Goal: Information Seeking & Learning: Learn about a topic

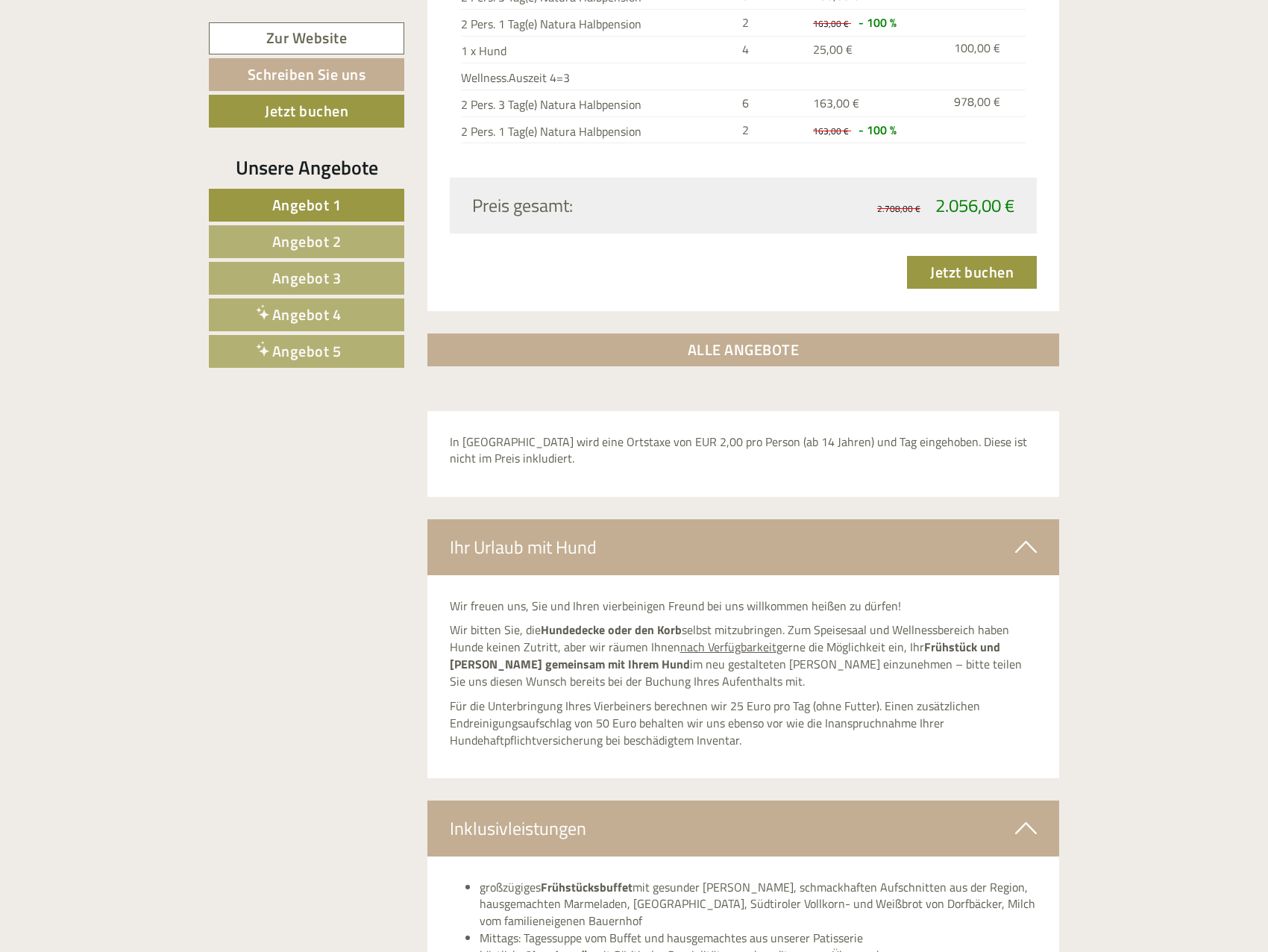
scroll to position [5146, 0]
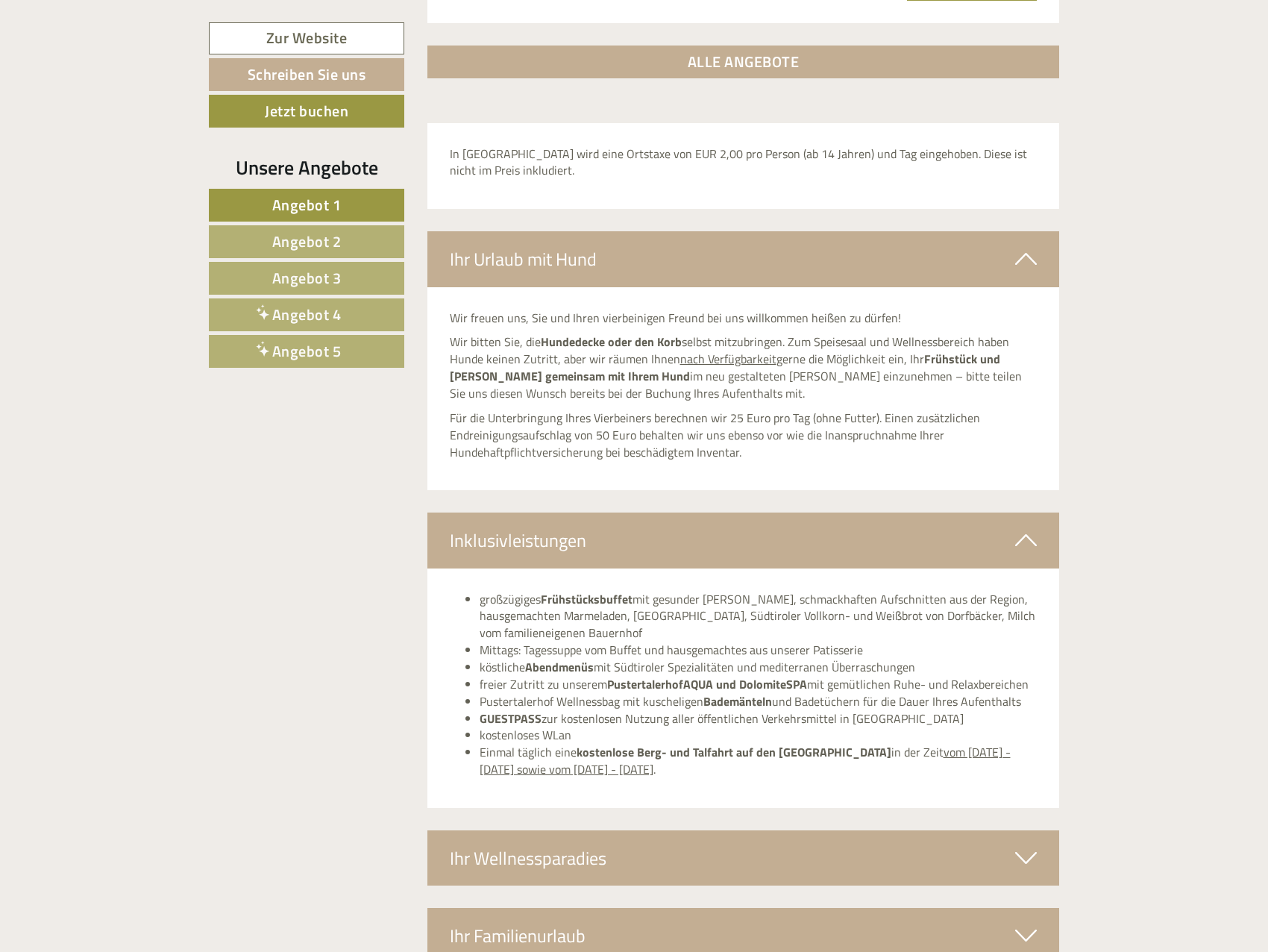
click at [345, 279] on link "Angebot 3" at bounding box center [306, 279] width 195 height 33
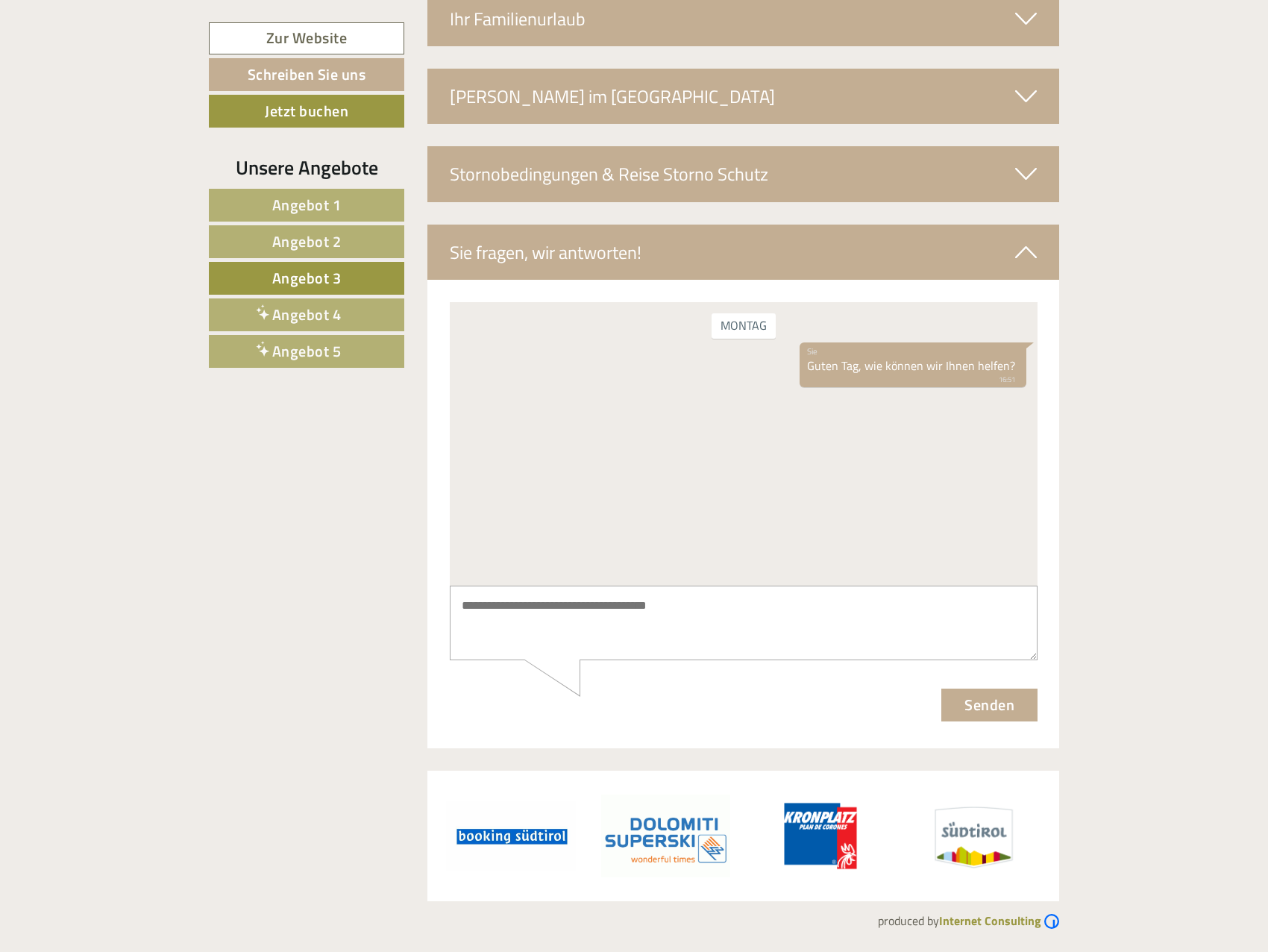
scroll to position [901, 0]
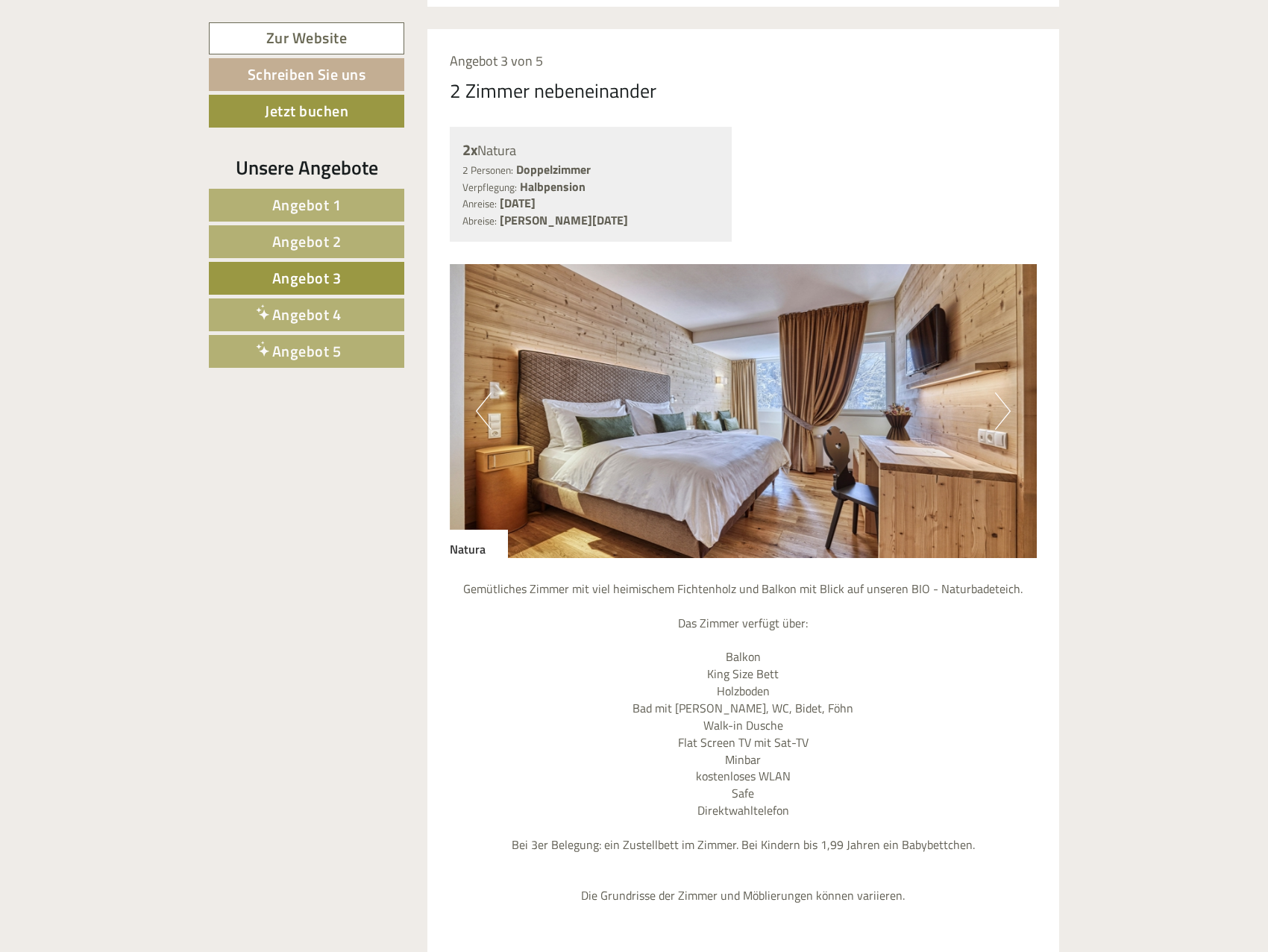
click at [347, 311] on link "Angebot 4" at bounding box center [306, 315] width 195 height 33
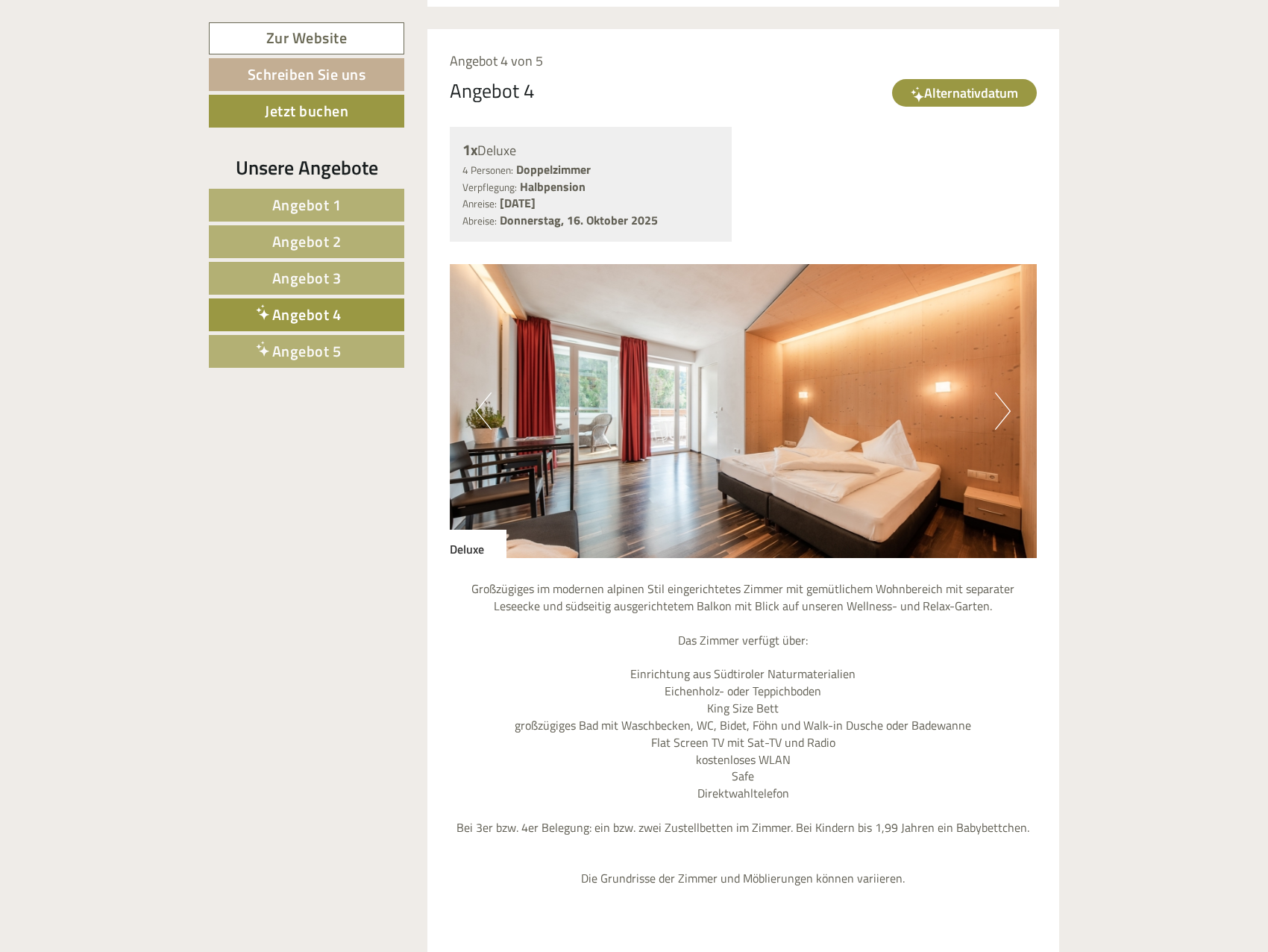
click at [351, 257] on link "Angebot 2" at bounding box center [306, 242] width 195 height 33
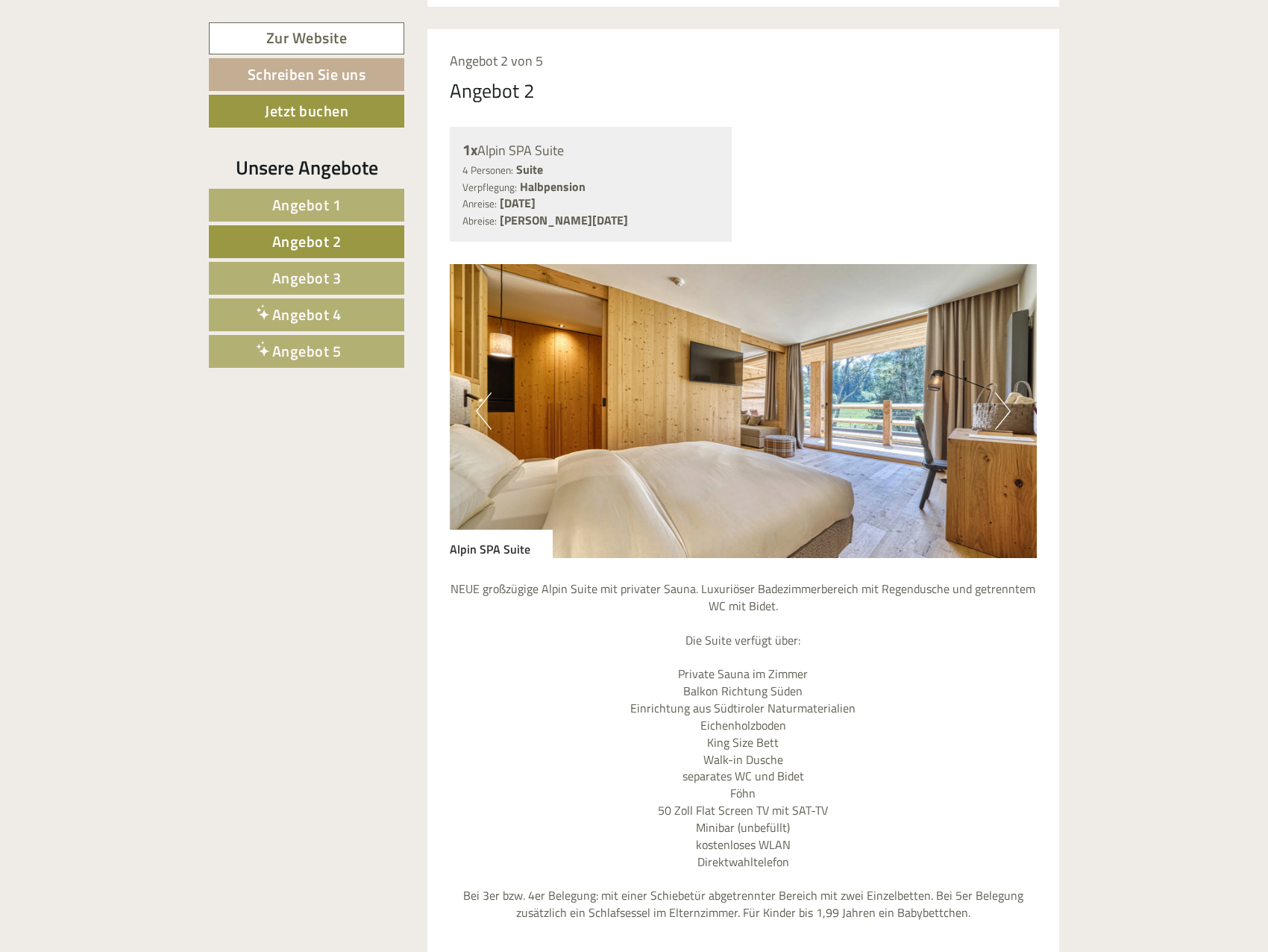
click at [358, 272] on link "Angebot 3" at bounding box center [306, 279] width 195 height 33
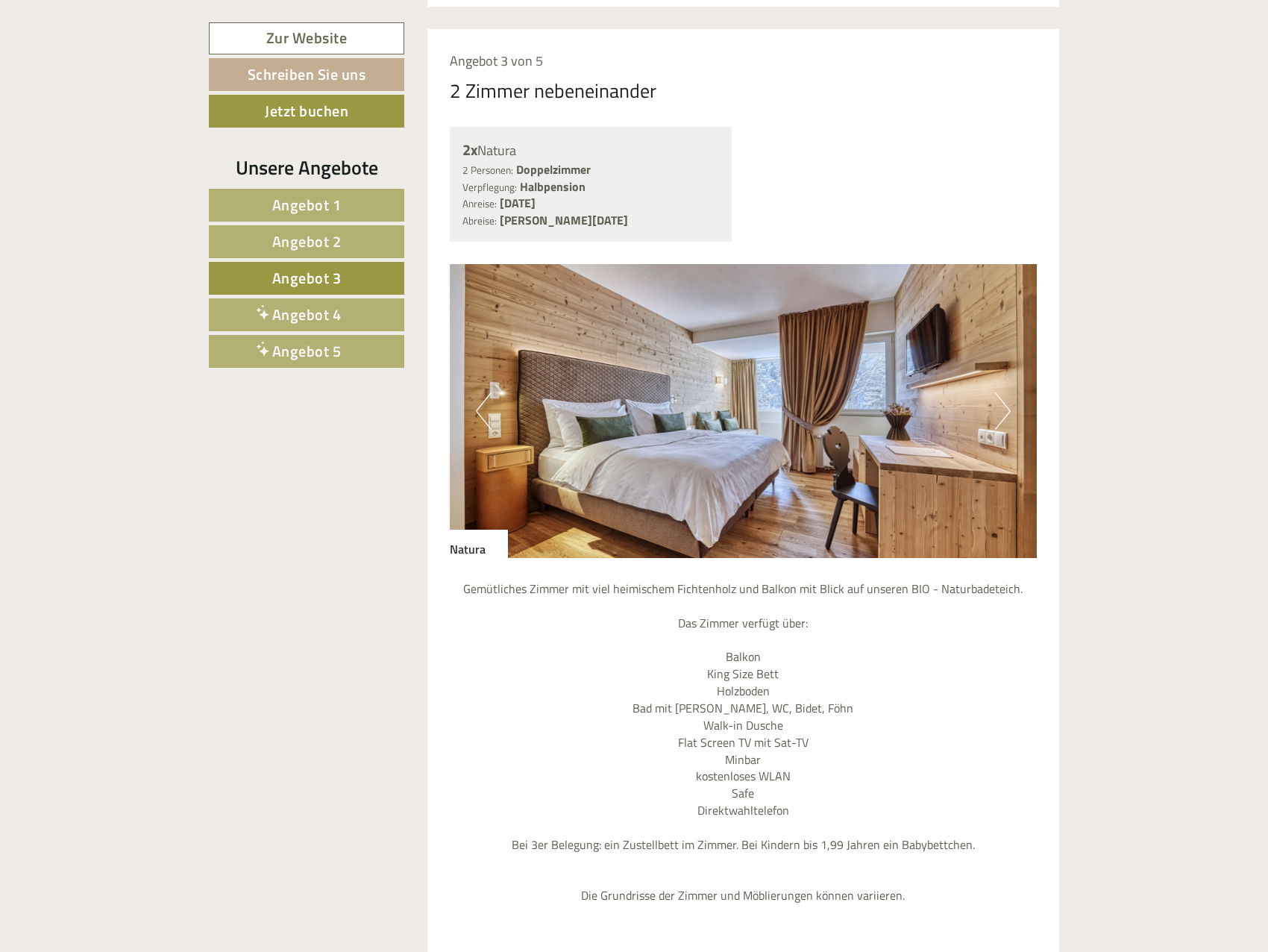
click at [321, 233] on span "Angebot 2" at bounding box center [307, 241] width 69 height 23
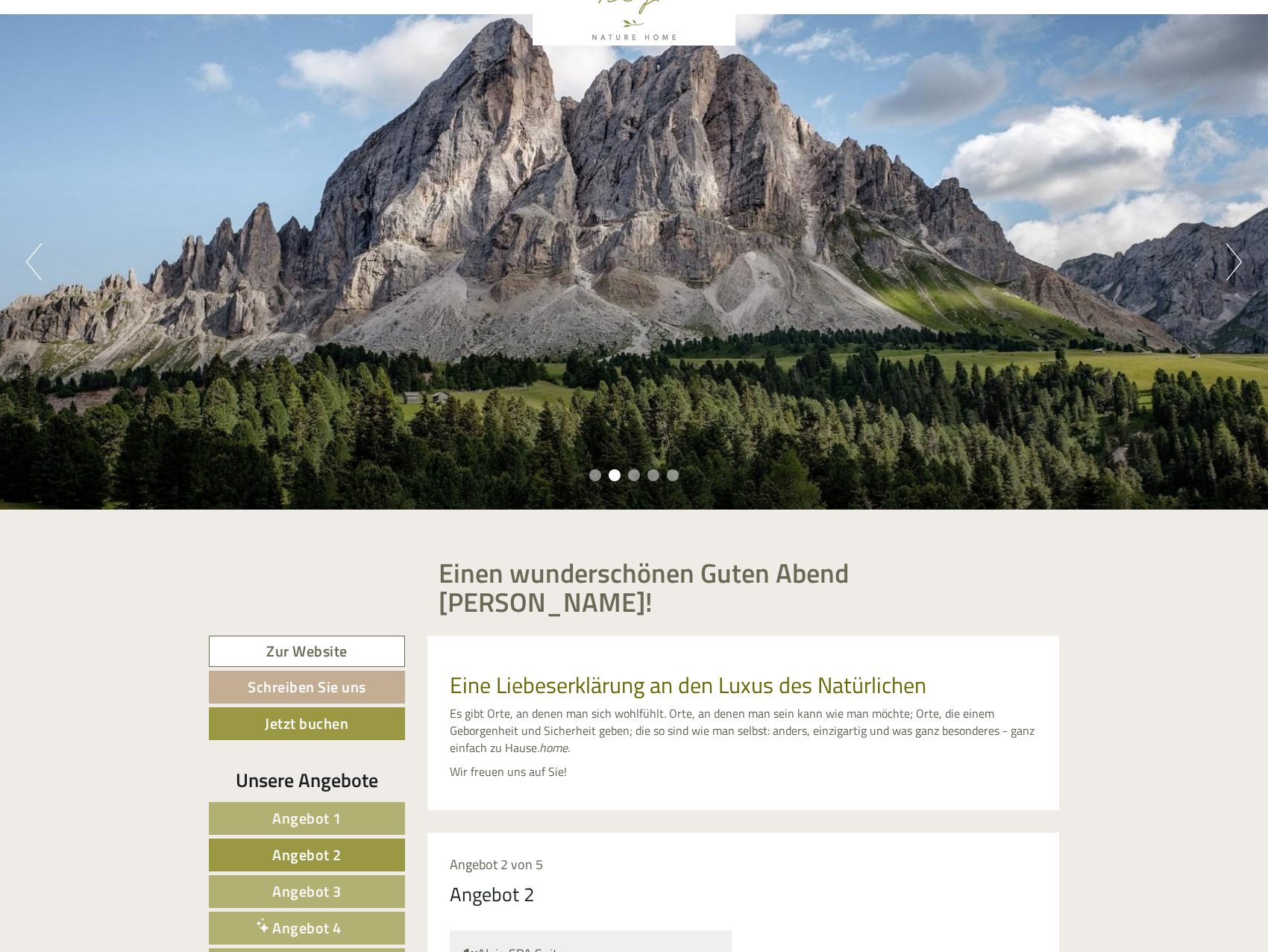
scroll to position [0, 0]
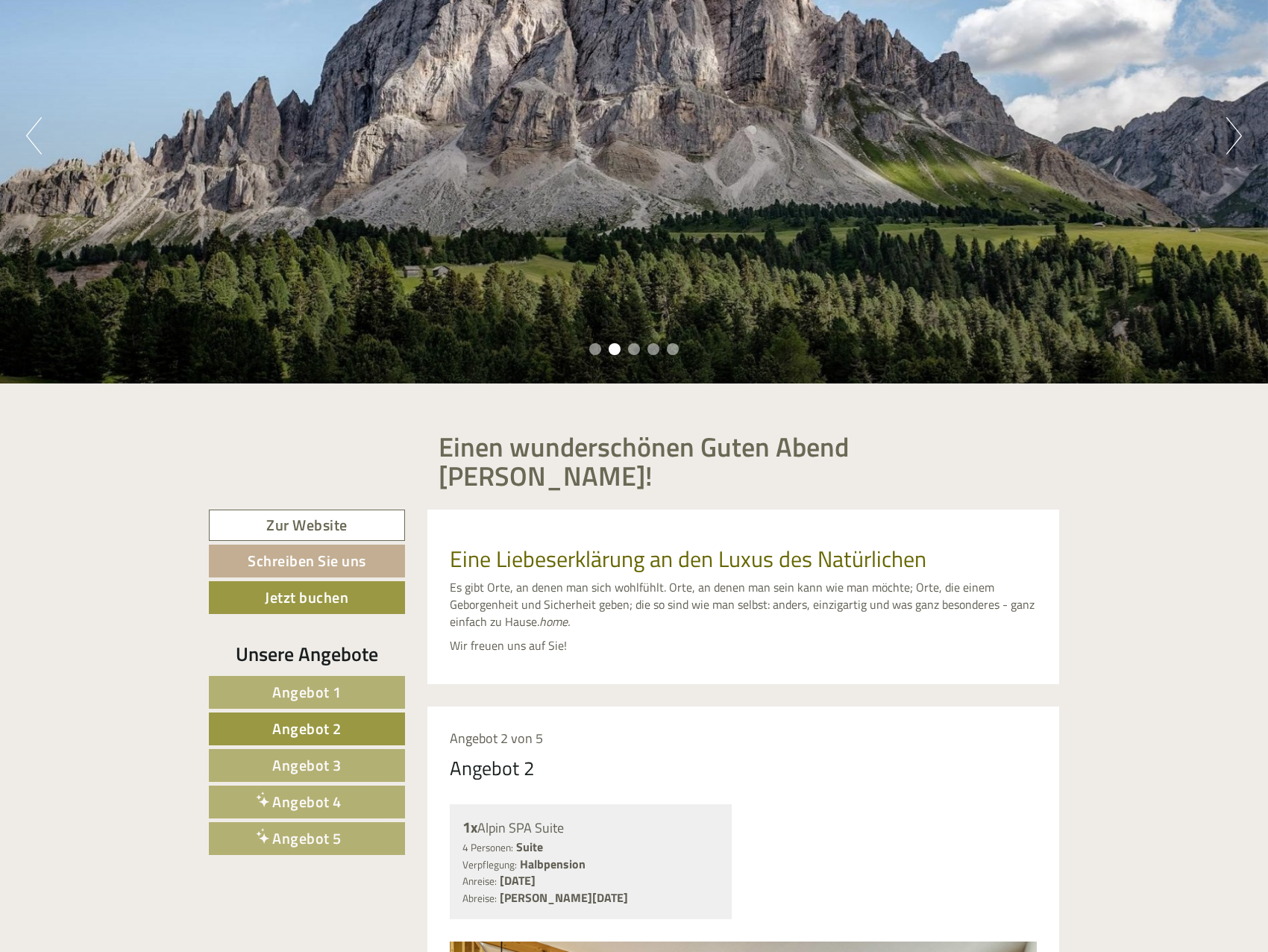
drag, startPoint x: 343, startPoint y: 650, endPoint x: 412, endPoint y: 660, distance: 69.7
click at [343, 676] on link "Angebot 1" at bounding box center [307, 693] width 196 height 33
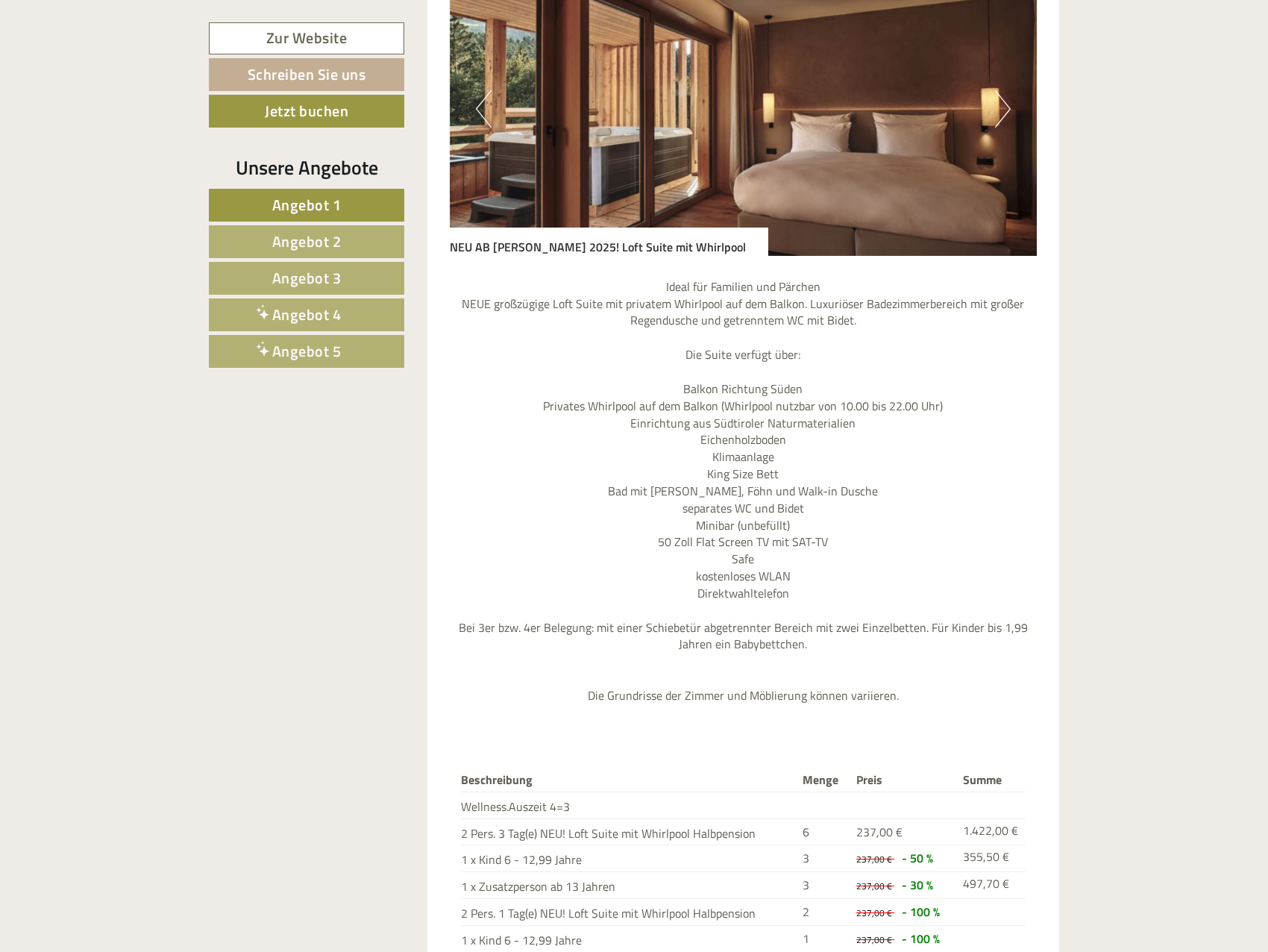
scroll to position [1498, 0]
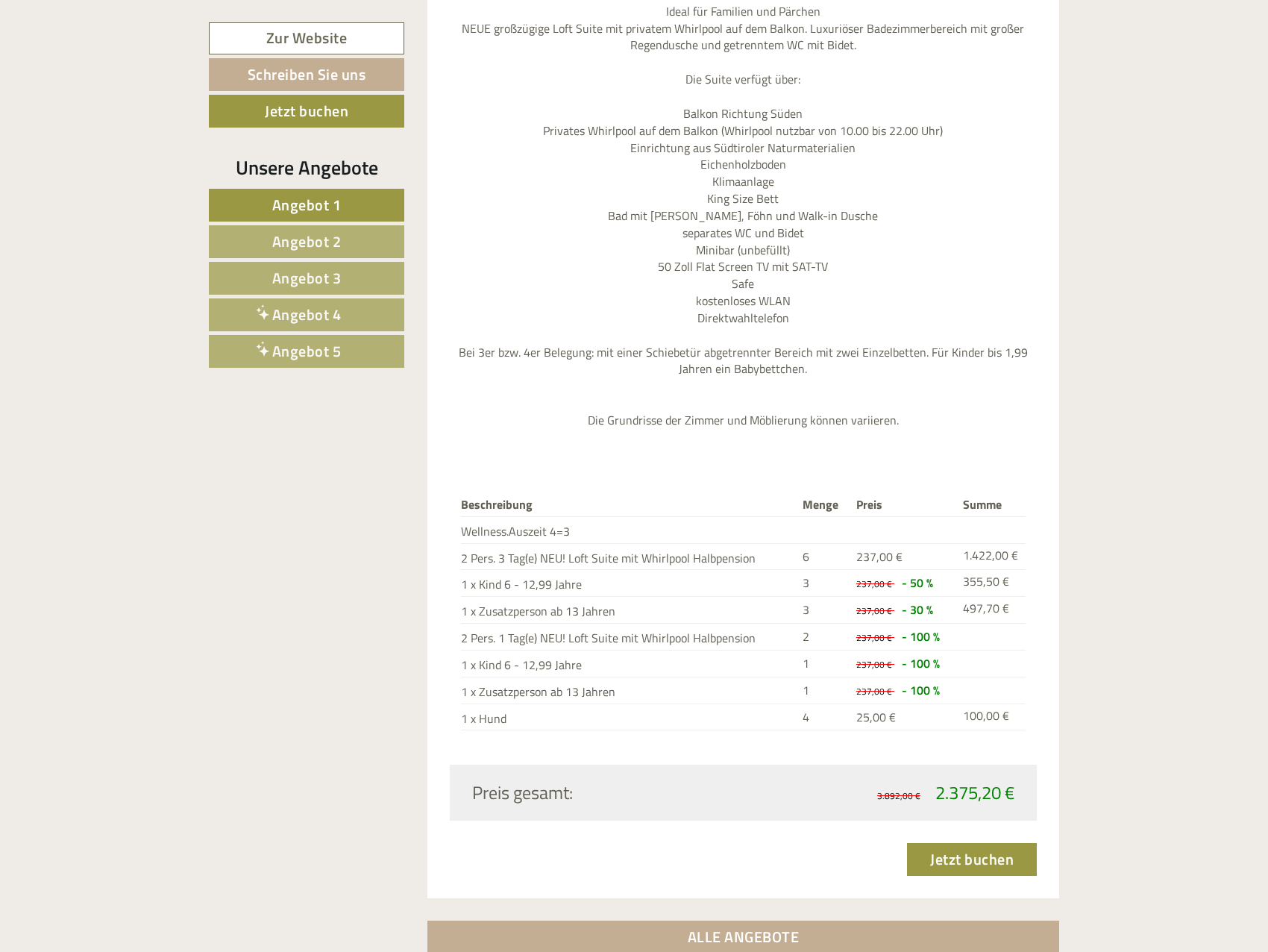
click at [359, 313] on link "Angebot 4" at bounding box center [306, 315] width 195 height 33
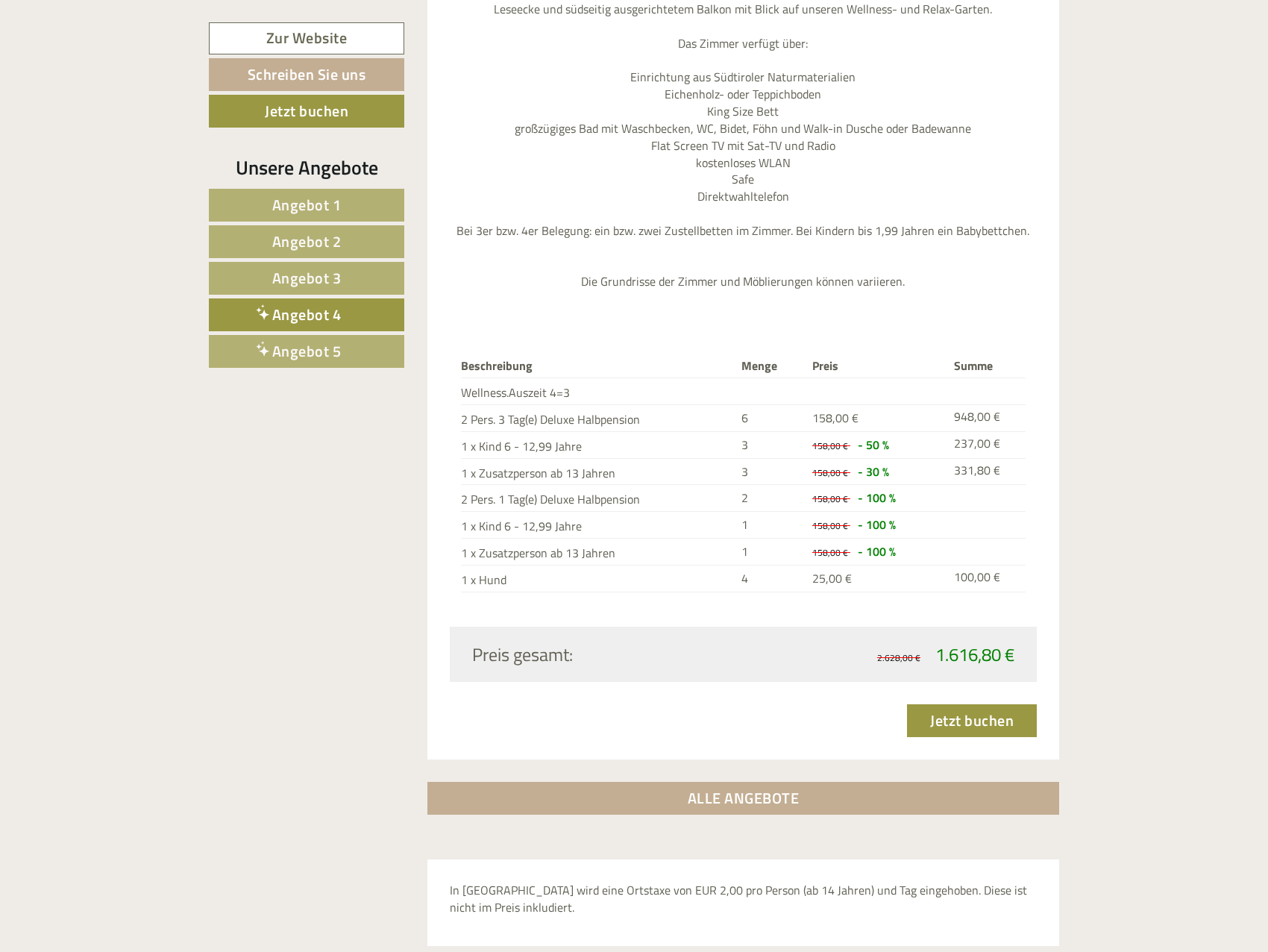
scroll to position [901, 0]
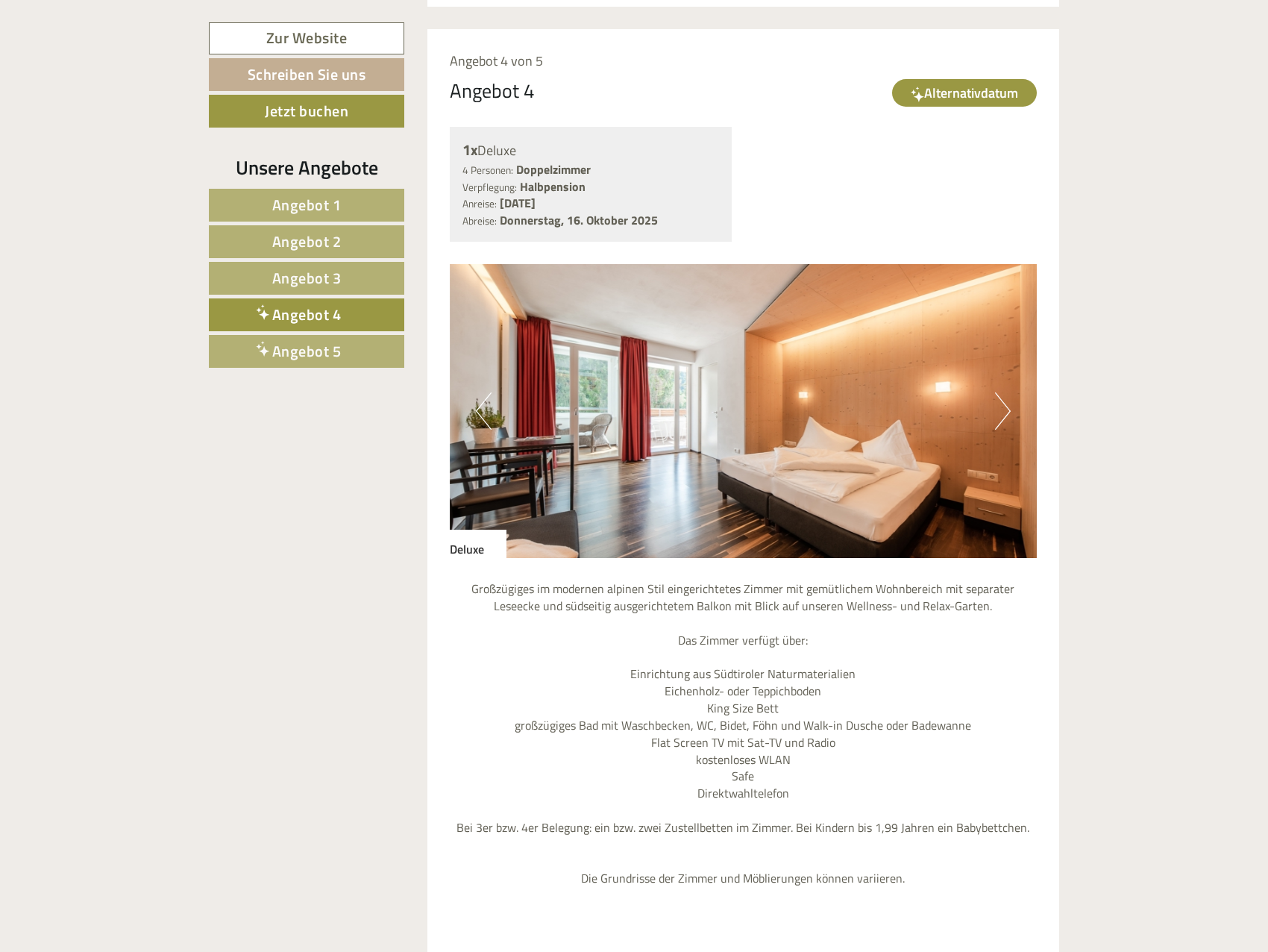
click at [304, 337] on link "Angebot 5" at bounding box center [306, 351] width 195 height 33
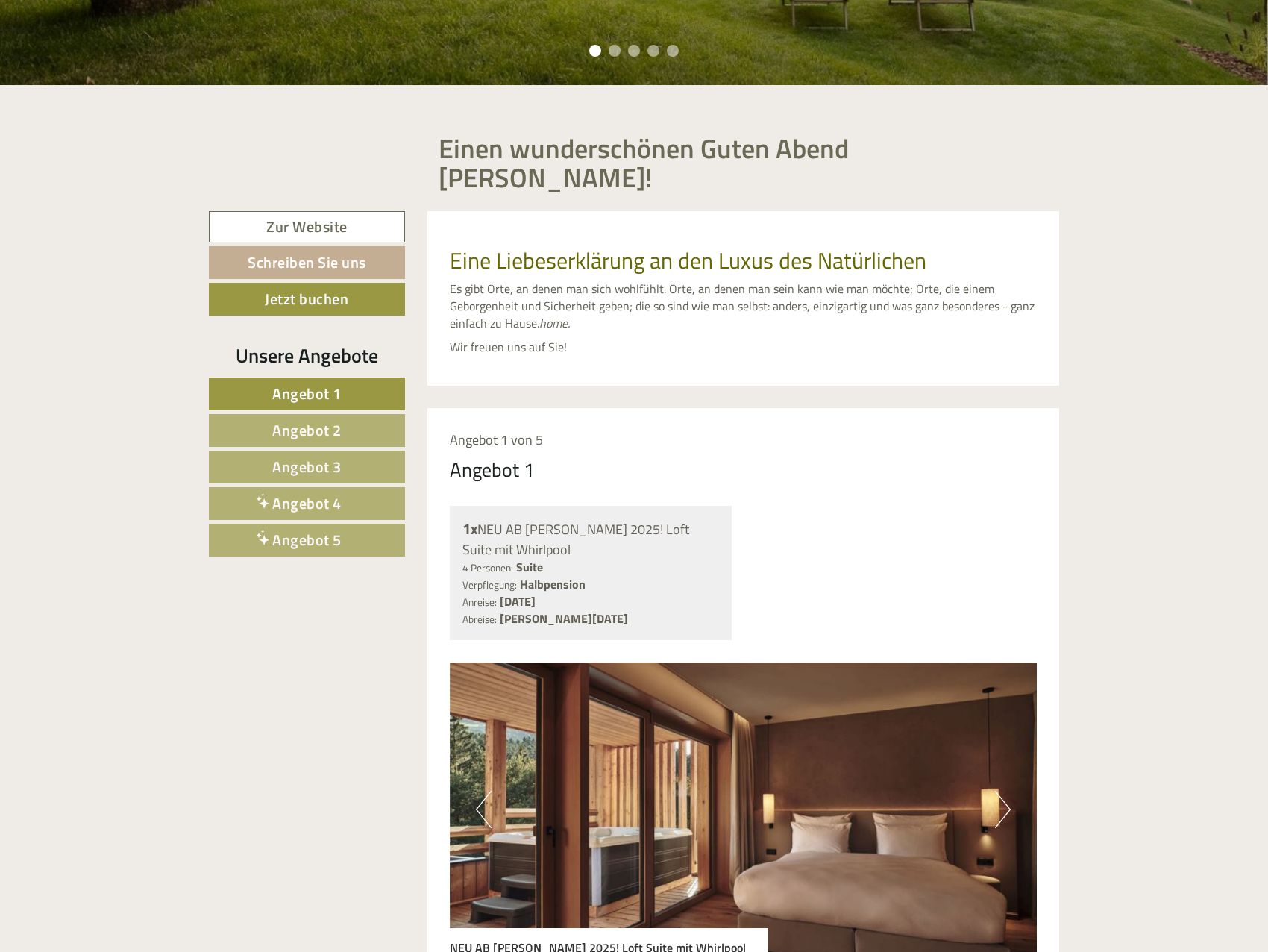
scroll to position [969, 0]
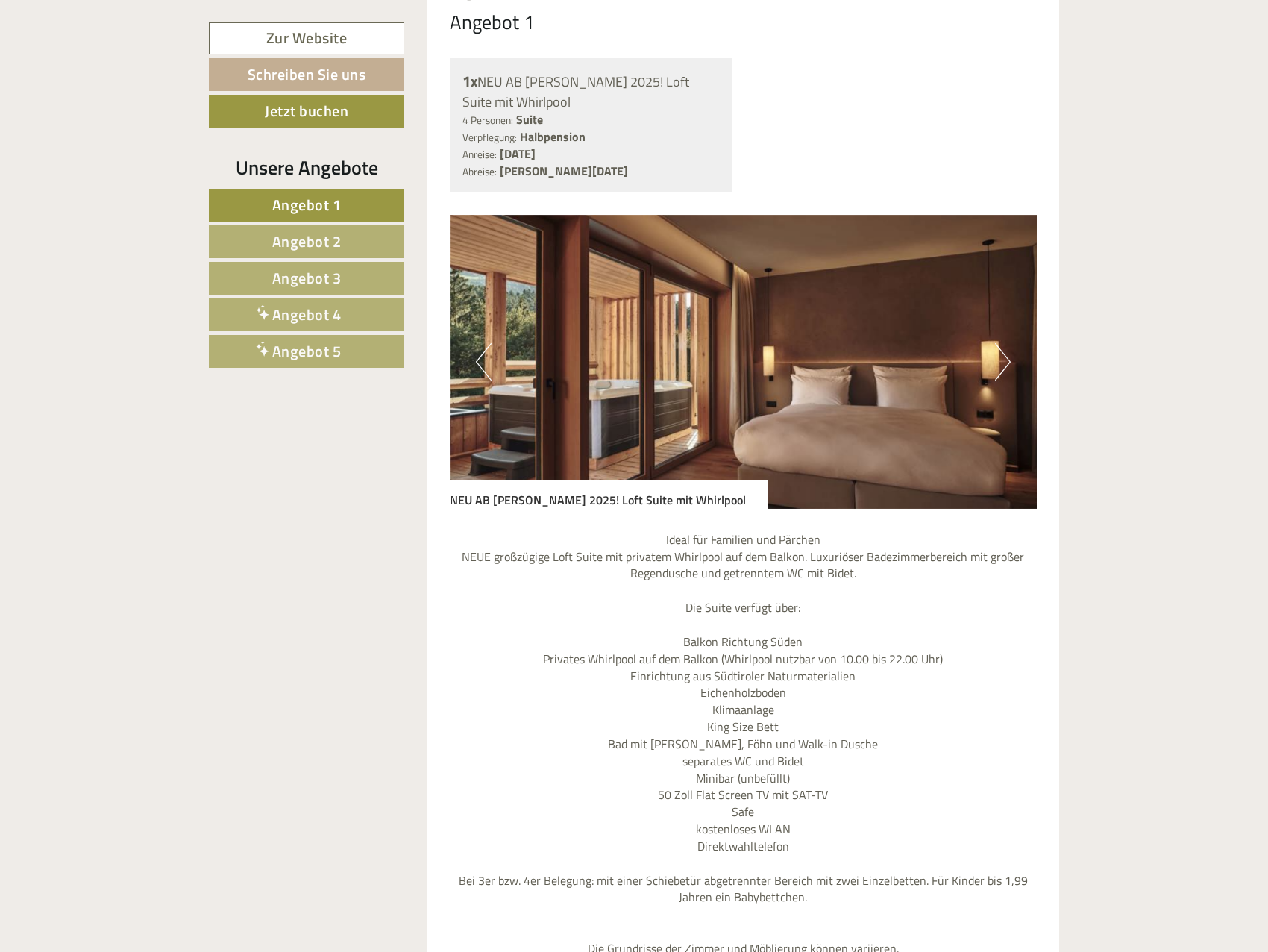
click at [291, 355] on span "Angebot 5" at bounding box center [307, 351] width 69 height 23
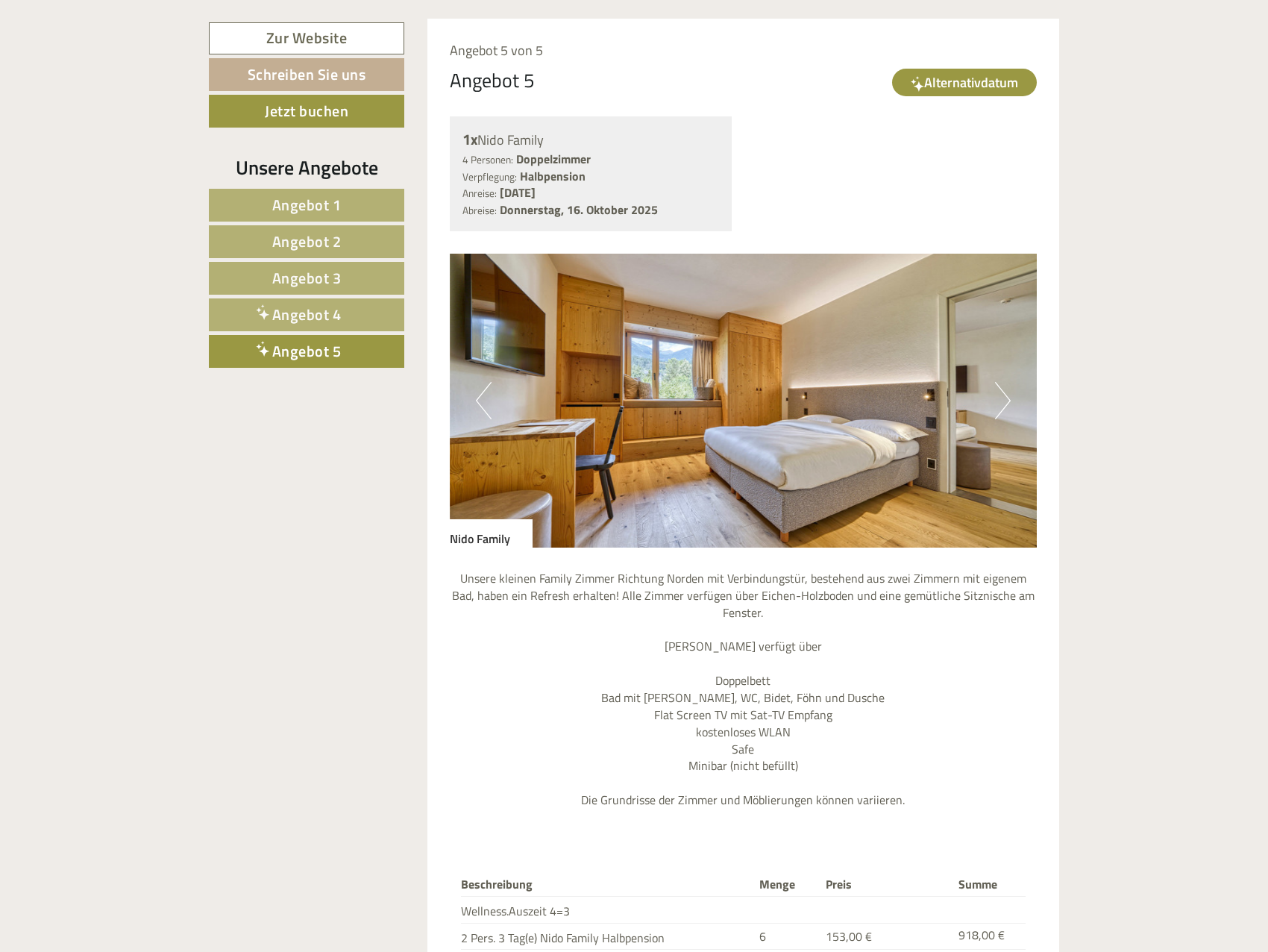
scroll to position [901, 0]
